Goal: Task Accomplishment & Management: Use online tool/utility

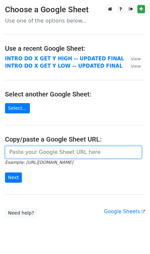
click at [26, 150] on input "url" at bounding box center [73, 152] width 136 height 13
paste input "https://docs.google.com/spreadsheets/d/1JCWpI-lnC1X_r_P-CA5EZmJDh33FLIIB08R1_xD…"
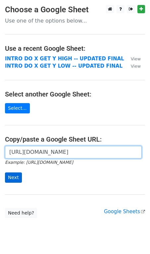
type input "https://docs.google.com/spreadsheets/d/1JCWpI-lnC1X_r_P-CA5EZmJDh33FLIIB08R1_xD…"
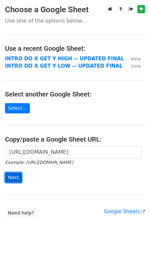
scroll to position [0, 0]
click at [11, 179] on input "Next" at bounding box center [13, 177] width 17 height 10
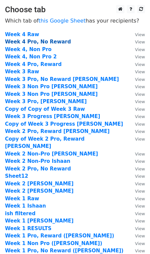
click at [55, 42] on strong "Week 4 Pro, No Reward" at bounding box center [38, 42] width 66 height 6
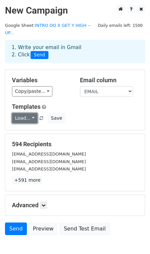
click at [25, 113] on link "Load..." at bounding box center [25, 118] width 26 height 10
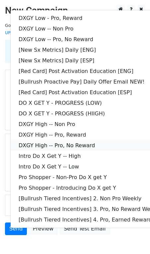
click at [30, 140] on link "DXGY High -- Pro, No Reward" at bounding box center [96, 145] width 170 height 11
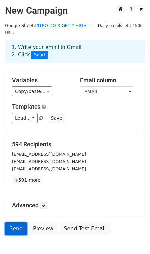
click at [16, 222] on link "Send" at bounding box center [16, 228] width 22 height 13
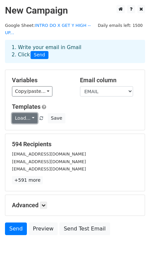
click at [32, 113] on link "Load..." at bounding box center [25, 118] width 26 height 10
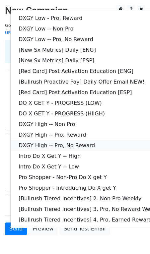
click at [45, 140] on link "DXGY High -- Pro, No Reward" at bounding box center [96, 145] width 170 height 11
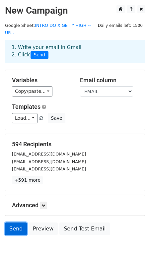
click at [16, 222] on link "Send" at bounding box center [16, 228] width 22 height 13
